Goal: Transaction & Acquisition: Purchase product/service

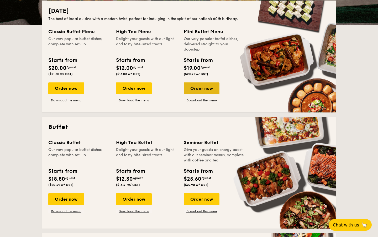
scroll to position [122, 0]
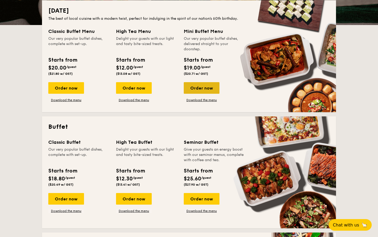
click at [202, 88] on div "Order now" at bounding box center [202, 88] width 36 height 12
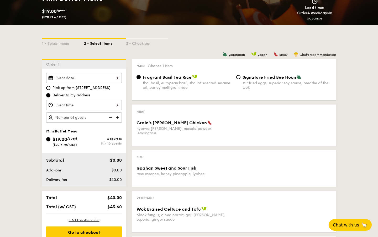
scroll to position [87, 0]
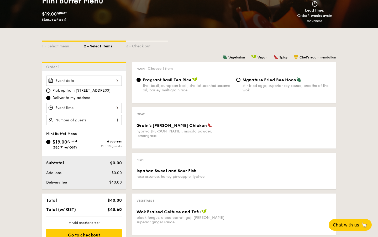
click at [243, 83] on div "Signature Fried Bee Hoon stir fried eggs, superior soy sauce, breathe of the wok" at bounding box center [287, 84] width 89 height 15
click at [241, 82] on input "Signature Fried Bee Hoon stir fried eggs, superior soy sauce, breathe of the wok" at bounding box center [239, 80] width 4 height 4
radio input "true"
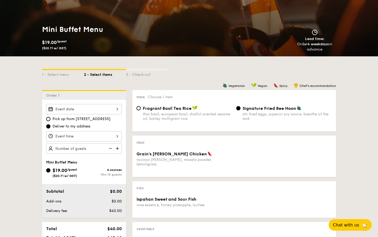
scroll to position [0, 0]
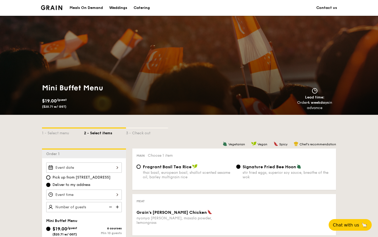
click at [93, 8] on div "Meals On Demand" at bounding box center [86, 8] width 33 height 16
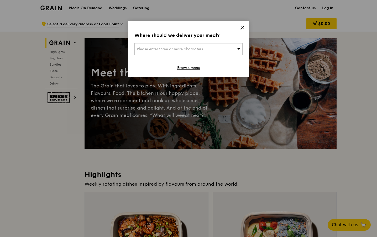
click at [243, 26] on icon at bounding box center [242, 27] width 5 height 5
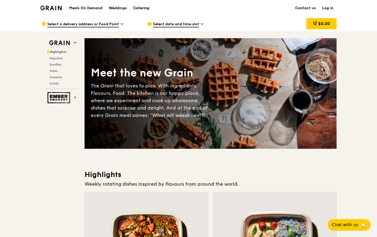
click at [137, 9] on div "Catering" at bounding box center [141, 8] width 16 height 16
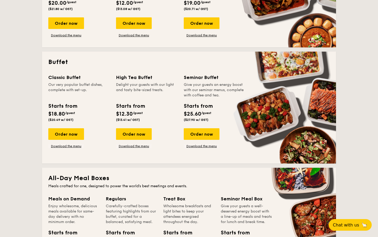
scroll to position [165, 0]
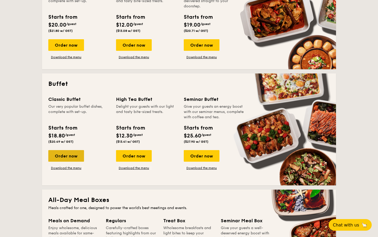
click at [71, 155] on div "Order now" at bounding box center [66, 156] width 36 height 12
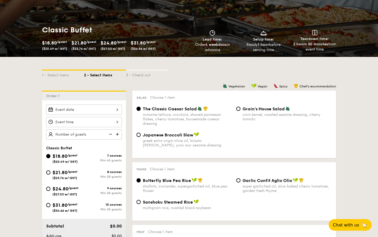
scroll to position [59, 0]
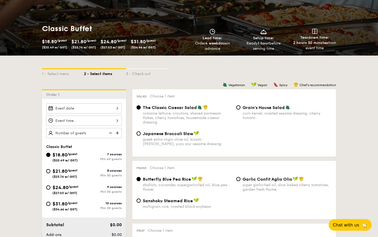
click at [105, 110] on div at bounding box center [84, 108] width 76 height 10
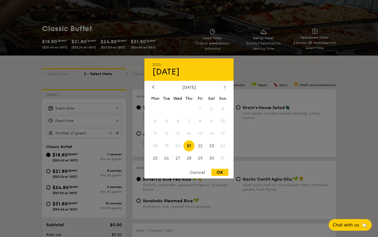
click at [226, 87] on div at bounding box center [225, 87] width 5 height 5
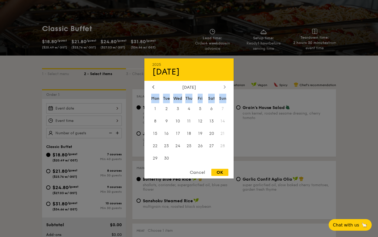
click at [226, 87] on div at bounding box center [225, 87] width 5 height 5
click at [223, 86] on div at bounding box center [223, 86] width 0 height 0
click at [207, 78] on div "2025 Aug 21" at bounding box center [189, 69] width 89 height 22
click at [225, 86] on icon at bounding box center [225, 86] width 2 height 3
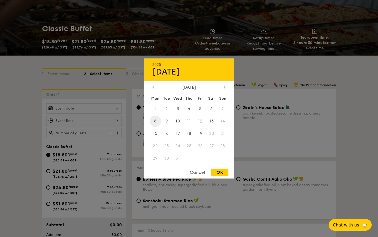
click at [155, 121] on span "8" at bounding box center [155, 120] width 11 height 11
click at [220, 175] on div "OK" at bounding box center [220, 171] width 17 height 7
type input "Dec 08, 2025"
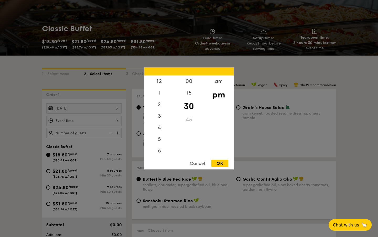
click at [101, 121] on div "12 1 2 3 4 5 6 7 8 9 10 11 00 15 30 45 am pm Cancel OK" at bounding box center [84, 120] width 76 height 10
click at [160, 128] on div "6" at bounding box center [160, 129] width 30 height 15
click at [189, 83] on div "00" at bounding box center [189, 82] width 30 height 15
click at [221, 162] on div "OK" at bounding box center [220, 163] width 17 height 7
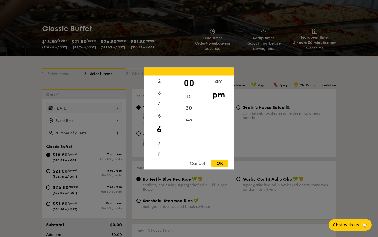
type input "6:00PM"
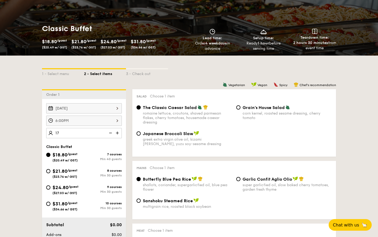
type input "1"
type input "2"
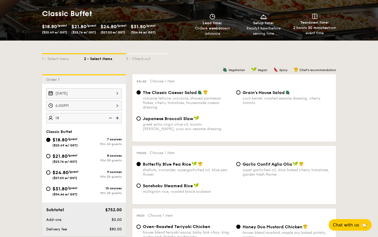
scroll to position [75, 0]
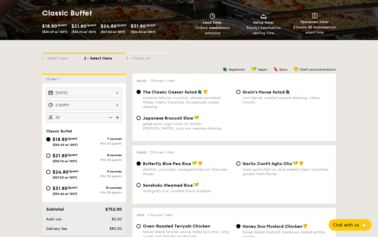
type input "50 guests"
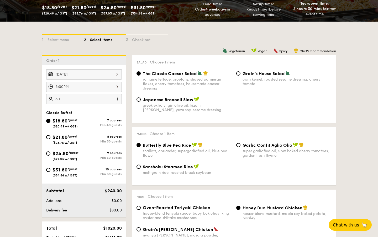
scroll to position [96, 0]
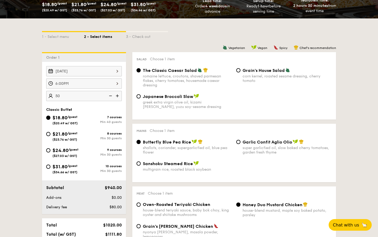
click at [247, 145] on div "Garlic Confit Aglio Olio super garlicfied oil, slow baked cherry tomatoes, gard…" at bounding box center [287, 146] width 89 height 15
click at [241, 144] on input "Garlic Confit Aglio Olio super garlicfied oil, slow baked cherry tomatoes, gard…" at bounding box center [239, 142] width 4 height 4
radio input "true"
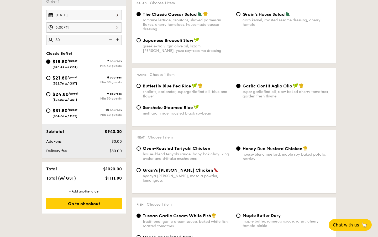
scroll to position [153, 0]
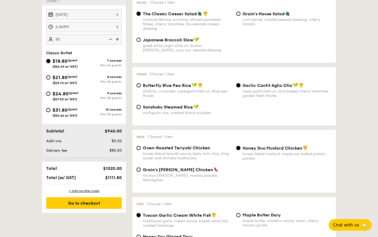
click at [190, 172] on div "Grain's Curry Chicken" at bounding box center [187, 169] width 89 height 5
click at [141, 171] on input "Grain's Curry Chicken nyonya curry, masala powder, lemongrass" at bounding box center [139, 169] width 4 height 4
radio input "true"
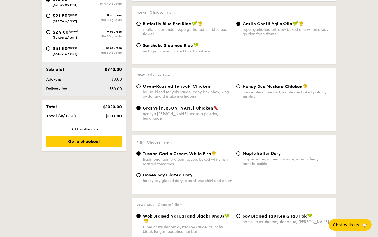
scroll to position [215, 0]
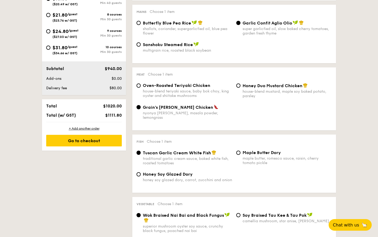
click at [203, 88] on span "Oven-Roasted Teriyaki Chicken" at bounding box center [177, 85] width 68 height 5
click at [141, 88] on input "Oven-Roasted Teriyaki Chicken house-blend teriyaki sauce, baby bok choy, king o…" at bounding box center [139, 85] width 4 height 4
radio input "true"
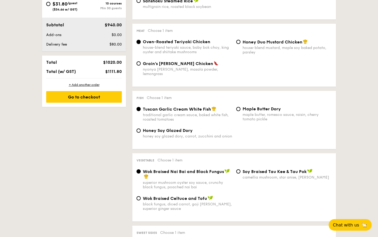
scroll to position [260, 0]
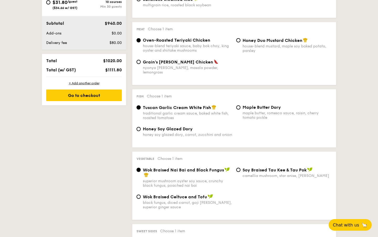
click at [275, 40] on span "Honey Duo Mustard Chicken" at bounding box center [273, 40] width 60 height 5
click at [241, 40] on input "Honey Duo Mustard Chicken house-blend mustard, maple soy baked potato, parsley" at bounding box center [239, 40] width 4 height 4
radio input "true"
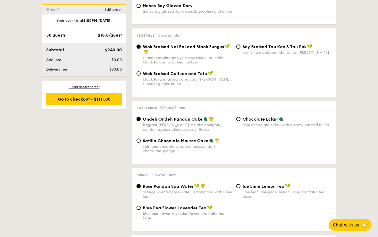
scroll to position [383, 0]
click at [204, 140] on span "Satilia Chocolate Mousse Cake" at bounding box center [176, 140] width 66 height 5
click at [141, 140] on input "Satilia Chocolate Mousse Cake valrhona chocolate, cacao mousse, dark chocolate …" at bounding box center [139, 140] width 4 height 4
radio input "true"
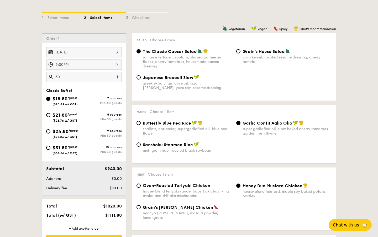
scroll to position [116, 0]
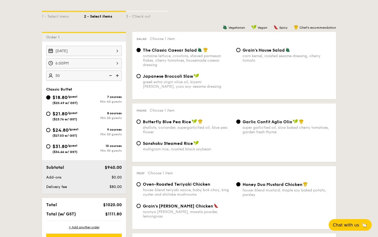
click at [67, 114] on span "$21.80" at bounding box center [60, 114] width 15 height 6
click at [50, 114] on input "$21.80 /guest ($23.76 w/ GST) 8 courses Min 30 guests" at bounding box center [48, 113] width 4 height 4
radio input "true"
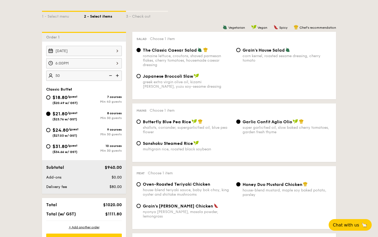
radio input "true"
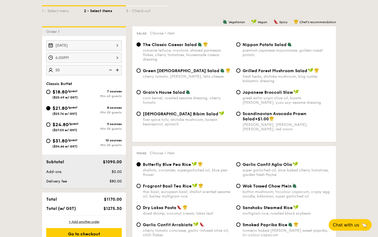
scroll to position [122, 0]
type input "30 guests"
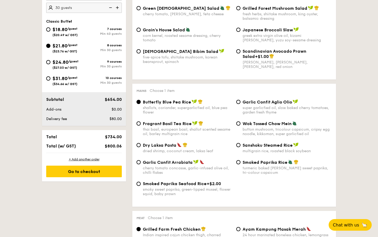
scroll to position [186, 0]
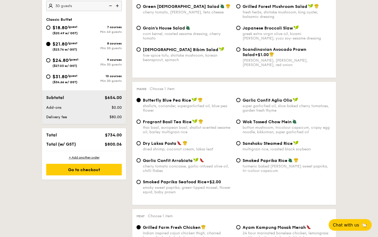
click at [268, 103] on span "Garlic Confit Aglio Olio" at bounding box center [268, 100] width 50 height 5
click at [241, 102] on input "Garlic Confit Aglio Olio super garlicfied oil, slow baked cherry tomatoes, gard…" at bounding box center [239, 100] width 4 height 4
radio input "true"
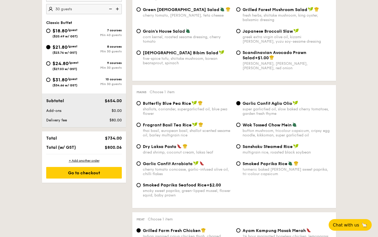
click at [191, 153] on div "dried shrimp, coconut cream, laksa leaf" at bounding box center [187, 152] width 89 height 4
click at [141, 148] on input "Dry Laksa Pasta dried shrimp, coconut cream, laksa leaf" at bounding box center [139, 146] width 4 height 4
radio input "true"
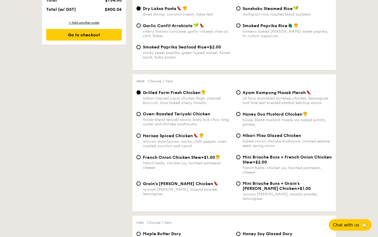
scroll to position [312, 0]
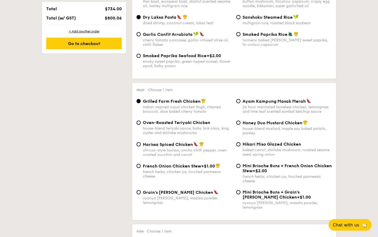
click at [272, 42] on div "turmeric baked rice, smokey sweet paprika, tri-colour capsicum" at bounding box center [287, 42] width 89 height 9
click at [241, 36] on input "Smoked Paprika Rice turmeric baked rice, smokey sweet paprika, tri-colour capsi…" at bounding box center [239, 34] width 4 height 4
radio input "true"
click at [195, 41] on div "cherry tomato concasse, garlic-infused olive oil, chilli flakes" at bounding box center [187, 42] width 89 height 9
click at [141, 36] on input "Garlic Confit Arrabiata cherry tomato concasse, garlic-infused olive oil, chill…" at bounding box center [139, 34] width 4 height 4
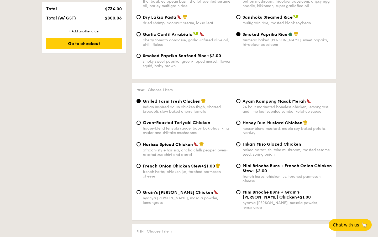
radio input "true"
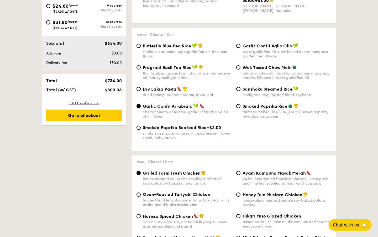
scroll to position [237, 0]
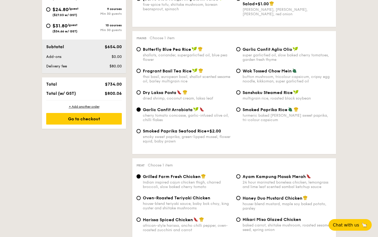
click at [189, 100] on div "dried shrimp, coconut cream, laksa leaf" at bounding box center [187, 98] width 89 height 4
click at [141, 94] on input "Dry Laksa Pasta dried shrimp, coconut cream, laksa leaf" at bounding box center [139, 92] width 4 height 4
radio input "true"
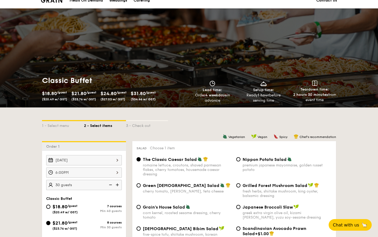
scroll to position [0, 0]
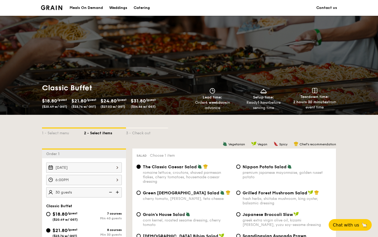
click at [54, 6] on img at bounding box center [51, 7] width 21 height 5
